Goal: Information Seeking & Learning: Understand process/instructions

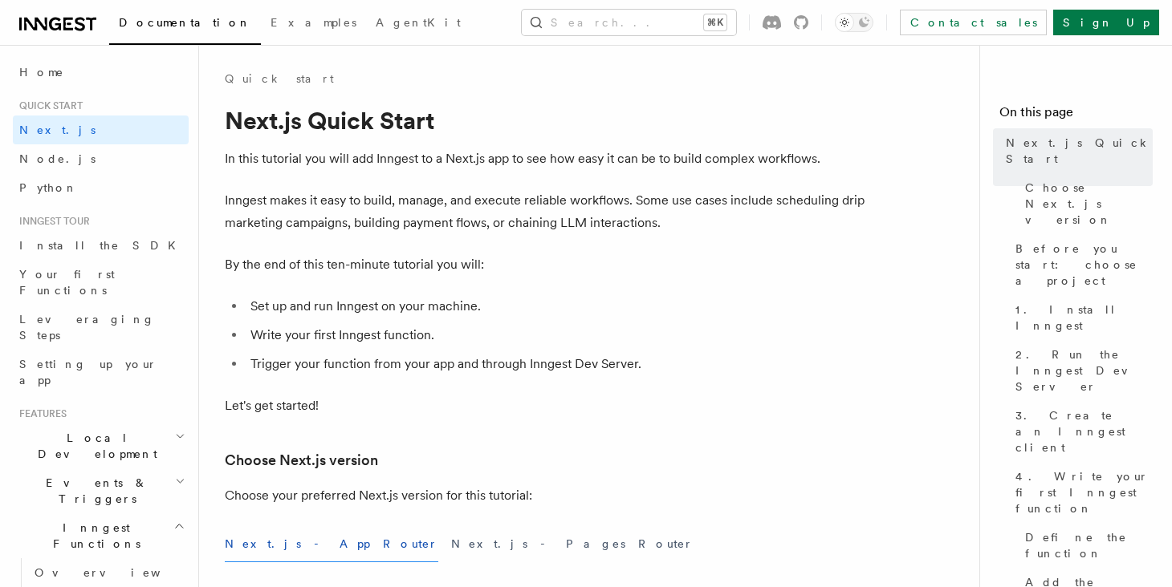
click at [644, 6] on div "Documentation Examples AgentKit Search... ⌘K Contact sales Sign Up" at bounding box center [586, 22] width 1172 height 45
click at [641, 17] on button "Search... ⌘K" at bounding box center [629, 23] width 214 height 26
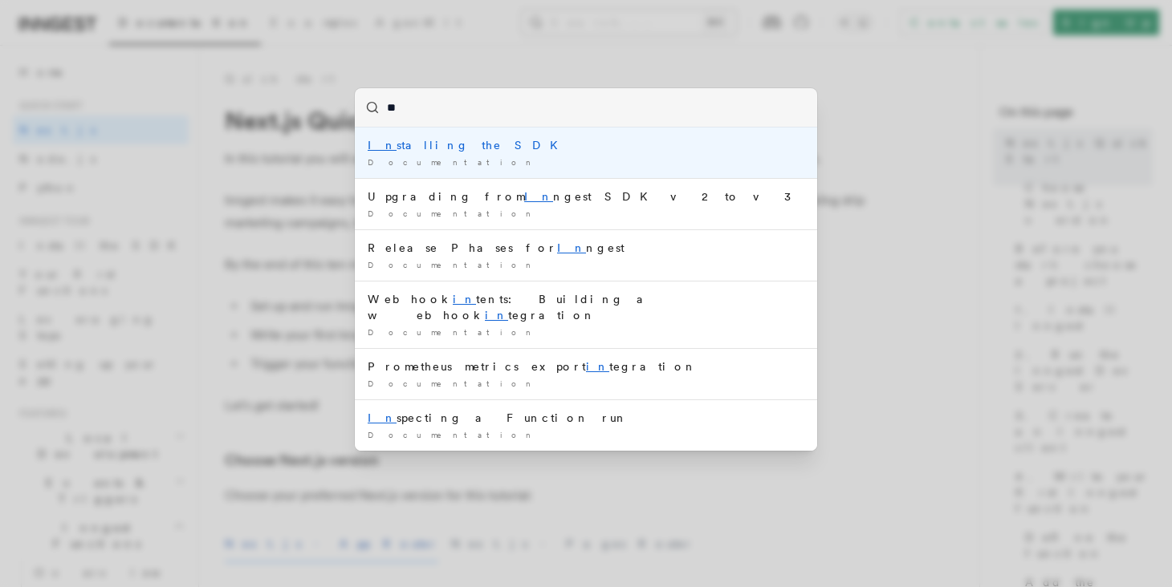
type input "*"
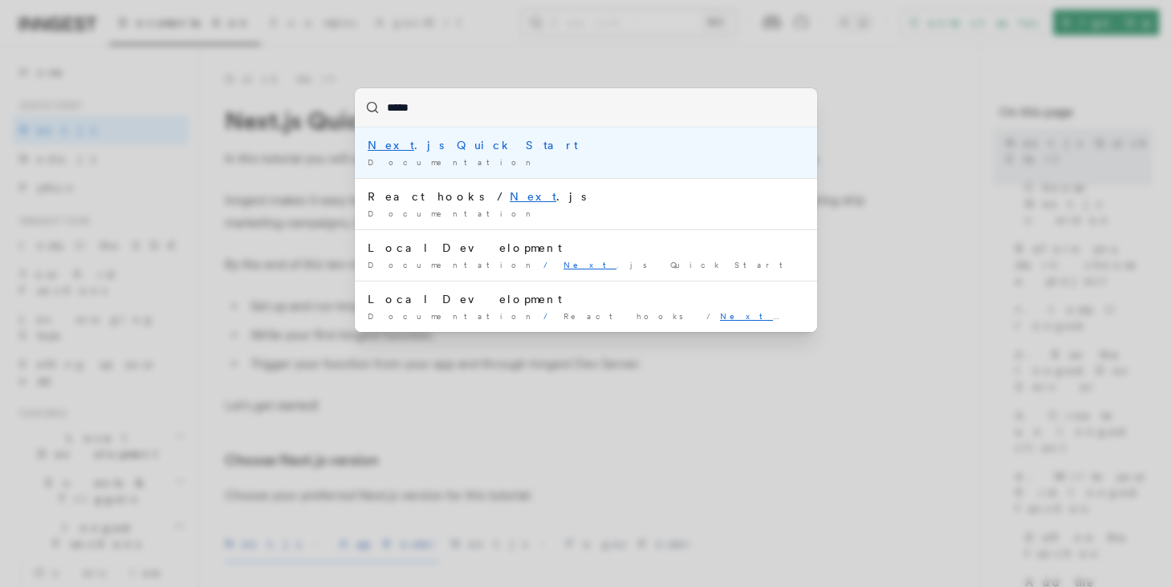
type input "******"
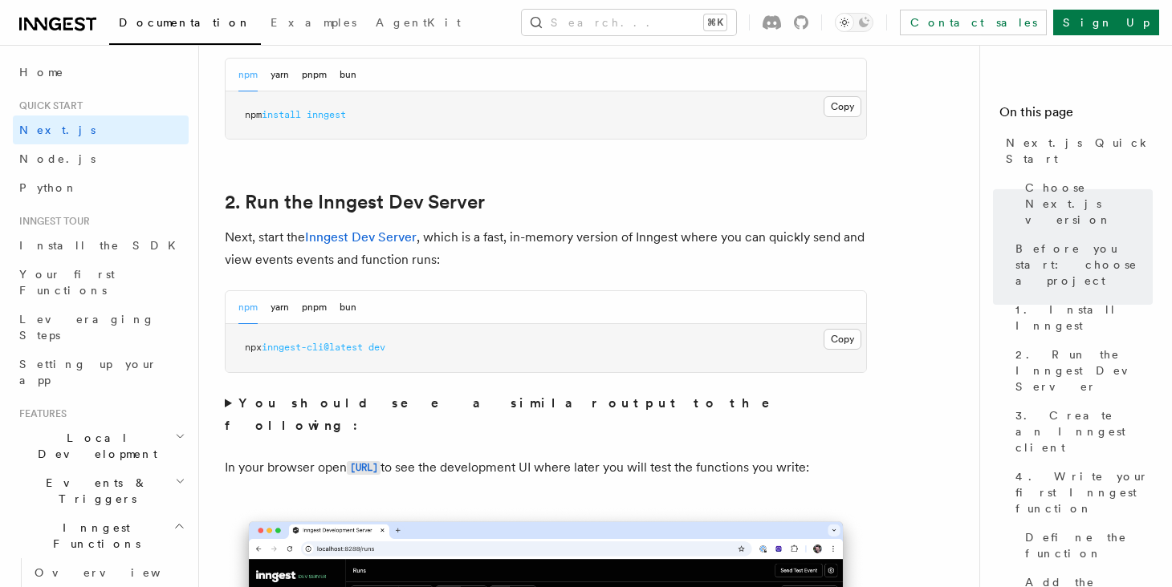
scroll to position [1170, 0]
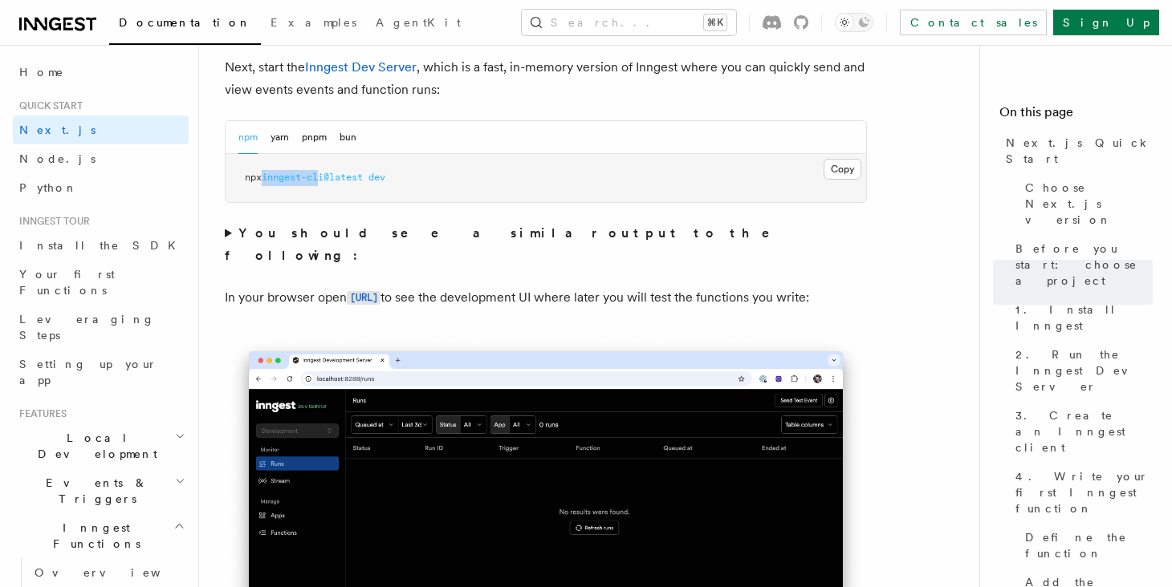
drag, startPoint x: 326, startPoint y: 178, endPoint x: 267, endPoint y: 179, distance: 58.6
click at [267, 179] on span "inngest-cli@latest" at bounding box center [312, 177] width 101 height 11
copy span "inngest-cl"
click at [333, 183] on span "inngest-cli@latest" at bounding box center [312, 177] width 101 height 11
drag, startPoint x: 329, startPoint y: 177, endPoint x: 266, endPoint y: 178, distance: 63.4
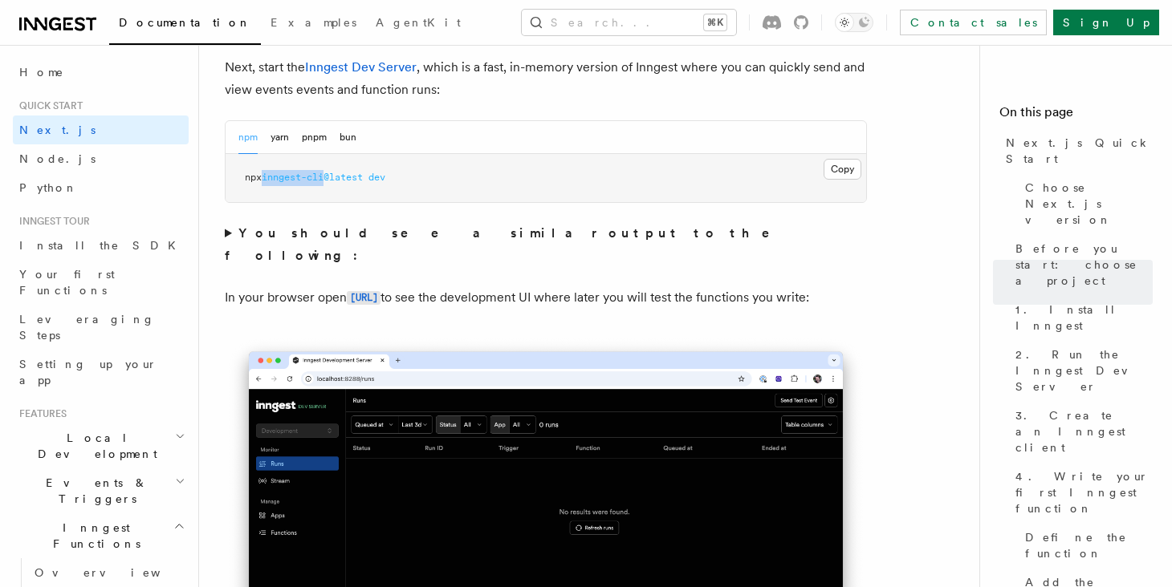
click at [266, 178] on span "npx inngest-cli@latest dev" at bounding box center [315, 177] width 140 height 11
copy span "inngest-cli"
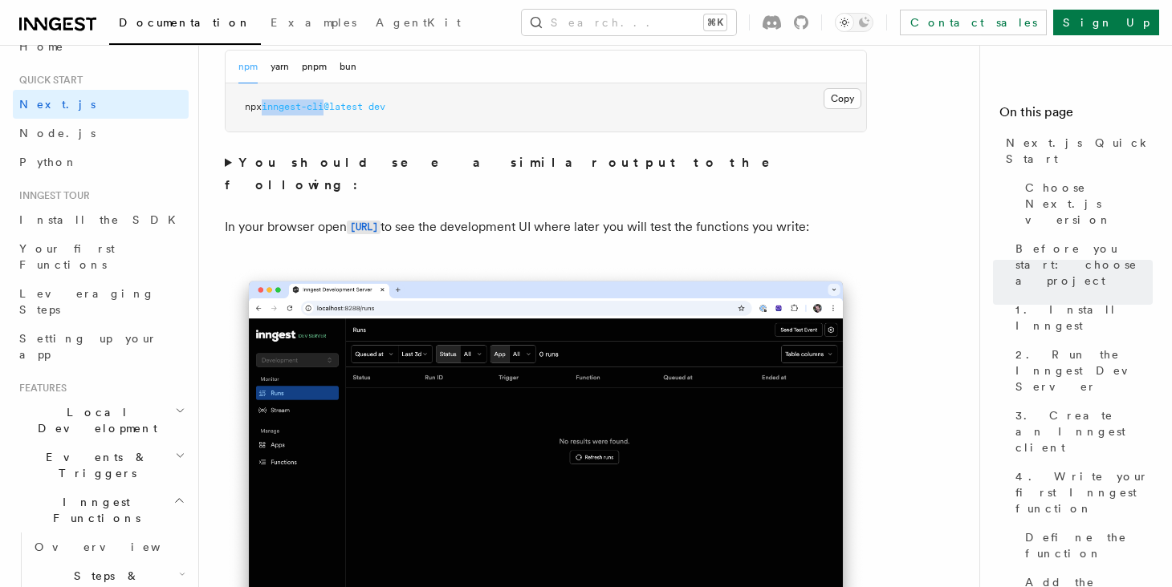
scroll to position [54, 0]
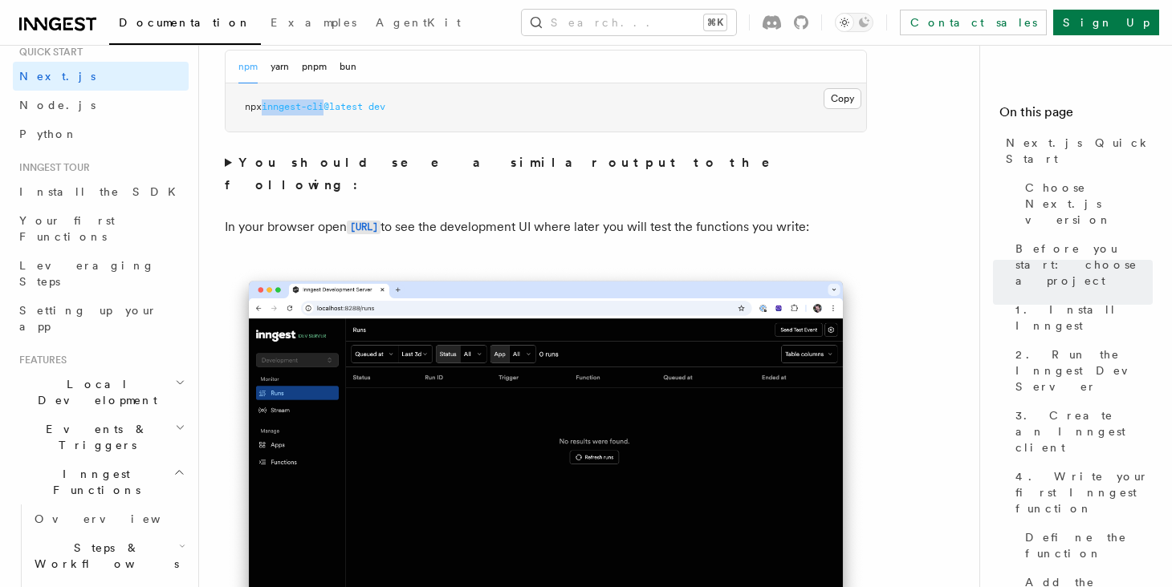
click at [136, 460] on h2 "Inngest Functions" at bounding box center [101, 482] width 176 height 45
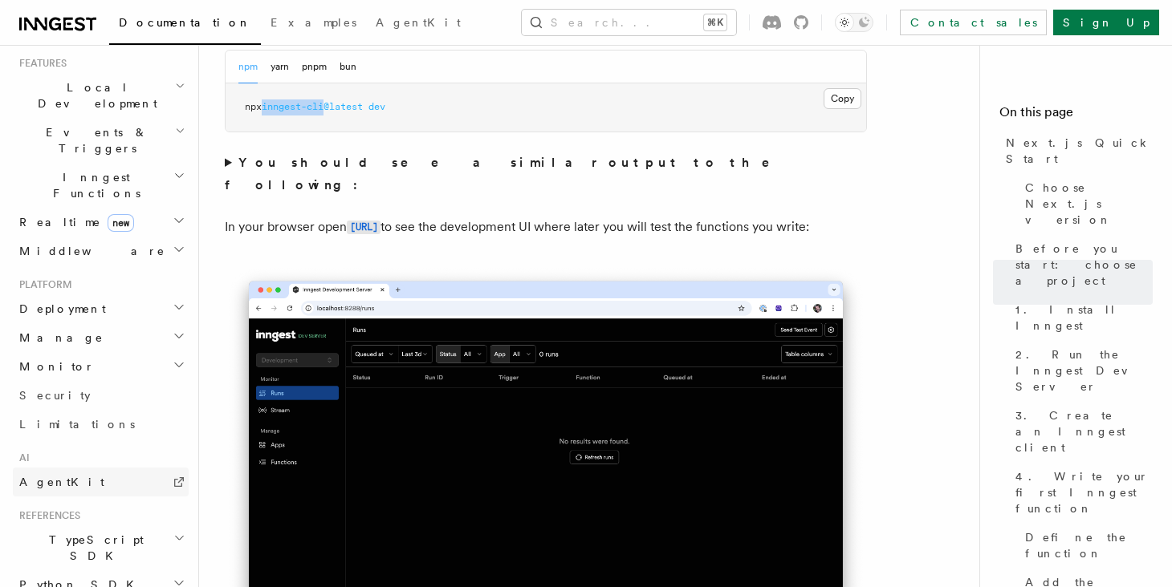
scroll to position [350, 0]
